Goal: Transaction & Acquisition: Book appointment/travel/reservation

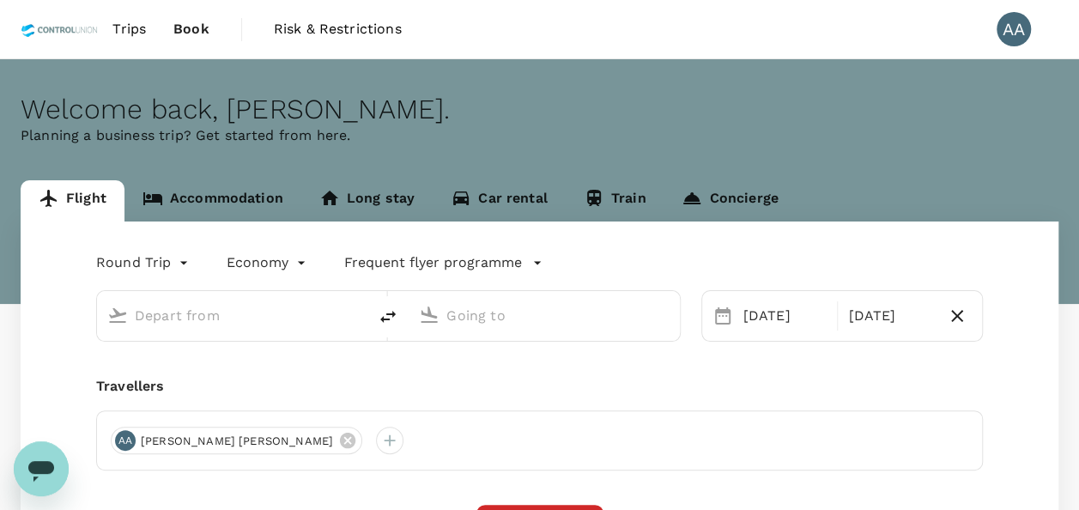
type input "[GEOGRAPHIC_DATA], [GEOGRAPHIC_DATA] (any)"
type input "[GEOGRAPHIC_DATA] Intl (KNO)"
click at [179, 32] on span "Book" at bounding box center [191, 29] width 36 height 21
type input "[GEOGRAPHIC_DATA], [GEOGRAPHIC_DATA] (any)"
type input "[GEOGRAPHIC_DATA] Intl (KNO)"
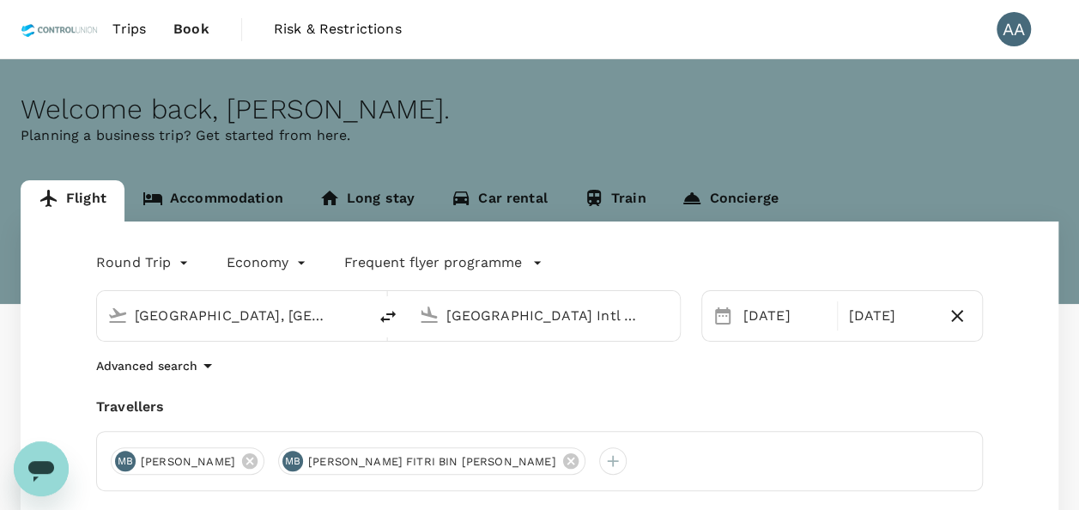
click at [133, 25] on span "Trips" at bounding box center [128, 29] width 33 height 21
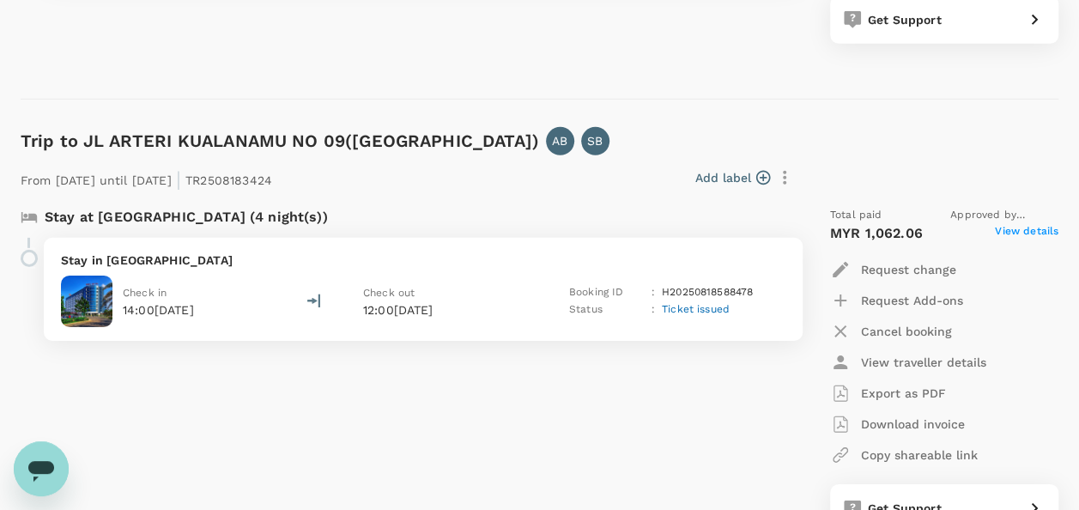
scroll to position [2575, 0]
click at [1041, 229] on span "View details" at bounding box center [1027, 232] width 64 height 21
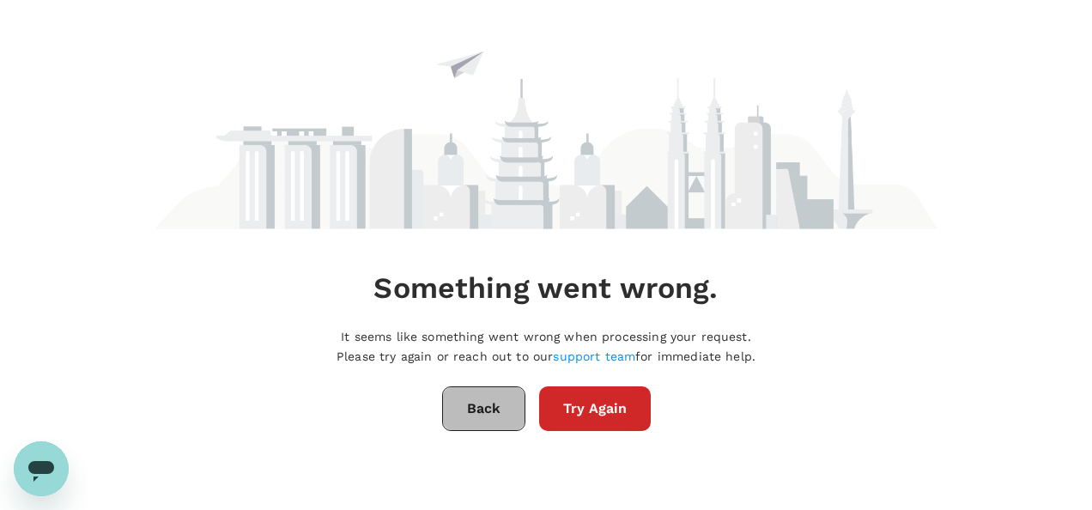
click at [485, 411] on button "Back" at bounding box center [483, 408] width 83 height 45
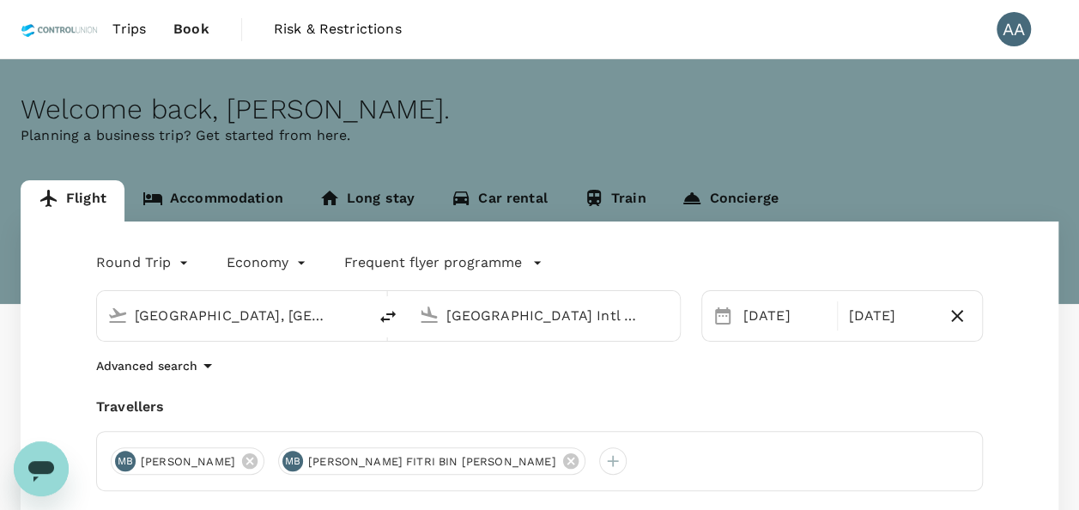
type input "[GEOGRAPHIC_DATA], [GEOGRAPHIC_DATA] (any)"
type input "[GEOGRAPHIC_DATA] Intl (KNO)"
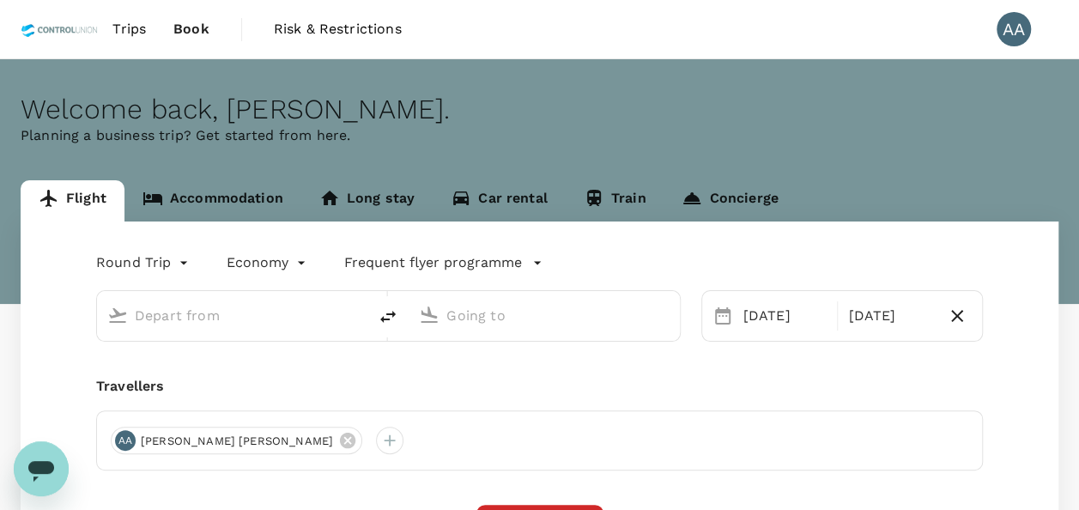
type input "[GEOGRAPHIC_DATA], [GEOGRAPHIC_DATA] (any)"
type input "[GEOGRAPHIC_DATA] Intl (KNO)"
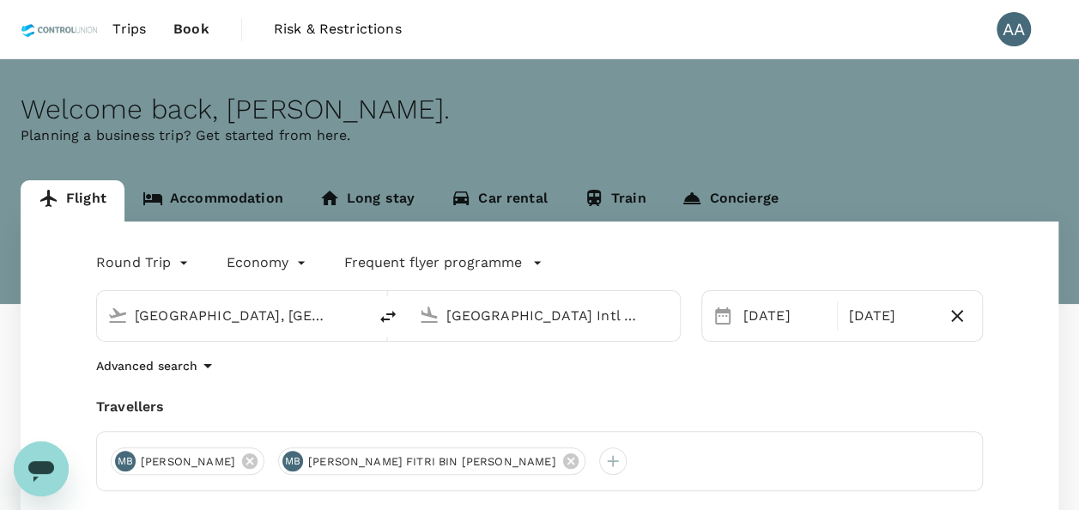
click at [141, 34] on span "Trips" at bounding box center [128, 29] width 33 height 21
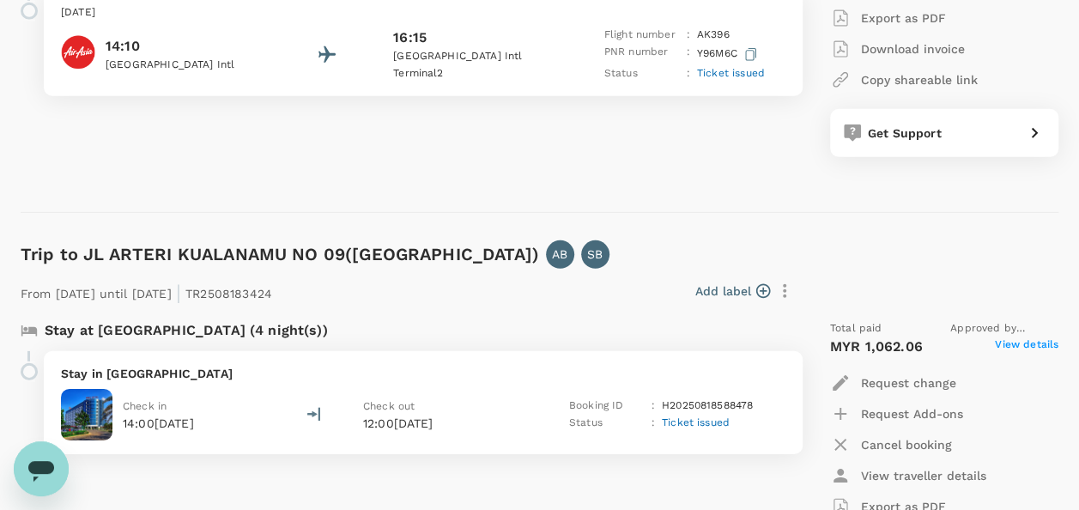
scroll to position [2660, 0]
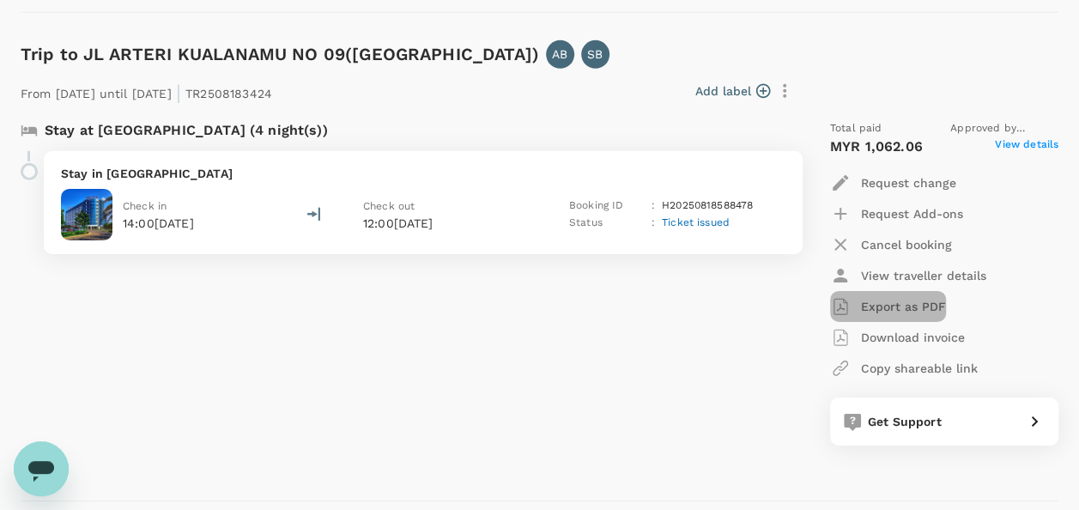
click at [870, 306] on p "Export as PDF" at bounding box center [903, 306] width 85 height 17
